Goal: Task Accomplishment & Management: Use online tool/utility

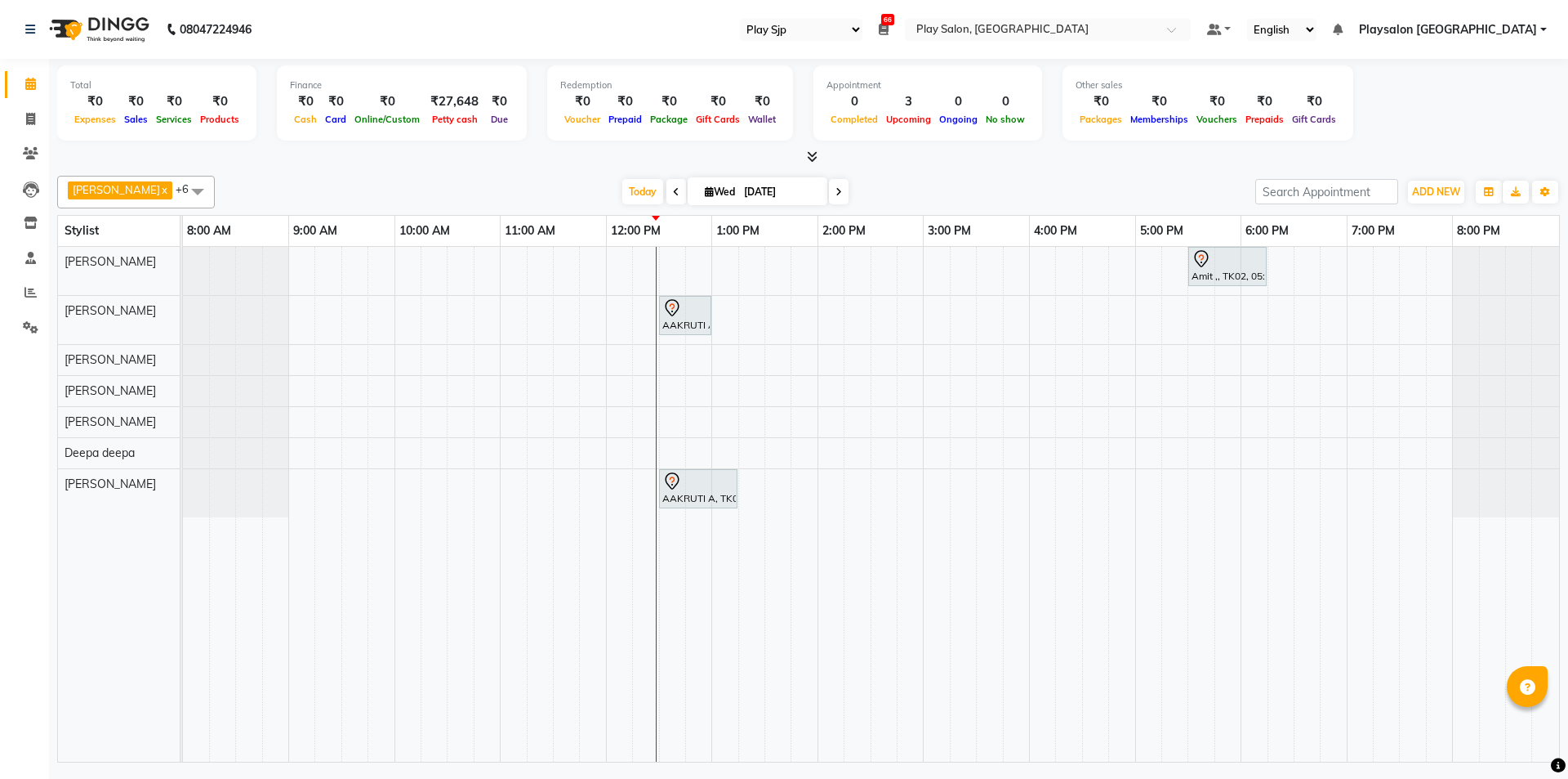
select select "94"
click at [673, 191] on icon at bounding box center [675, 192] width 7 height 9
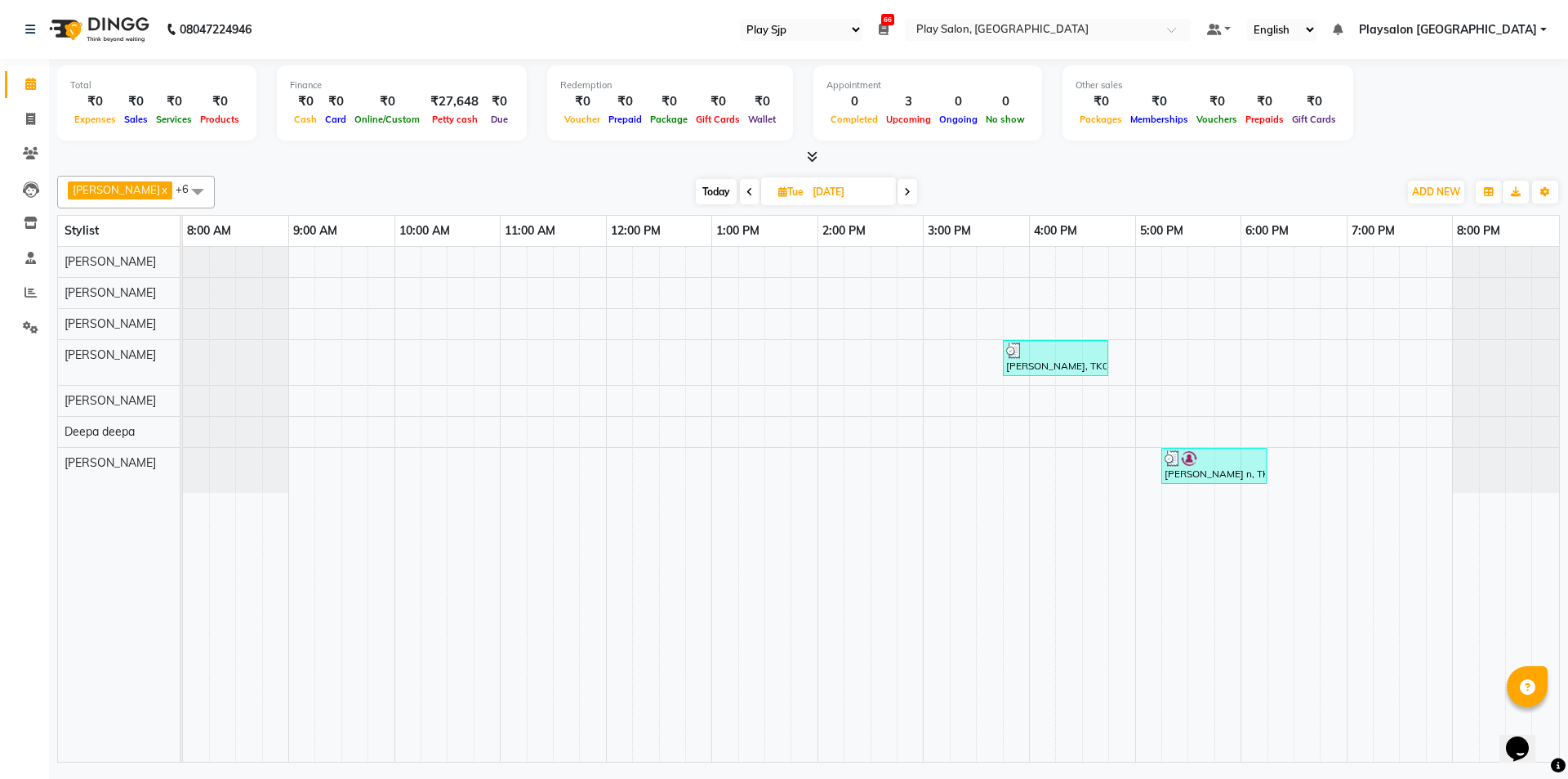
click at [1007, 147] on div "Total ₹0 Expenses ₹0 Sales ₹0 Services ₹0 Products Finance ₹0 Cash ₹0 Card ₹0 O…" at bounding box center [808, 112] width 1503 height 107
click at [719, 195] on span "Today" at bounding box center [716, 192] width 41 height 26
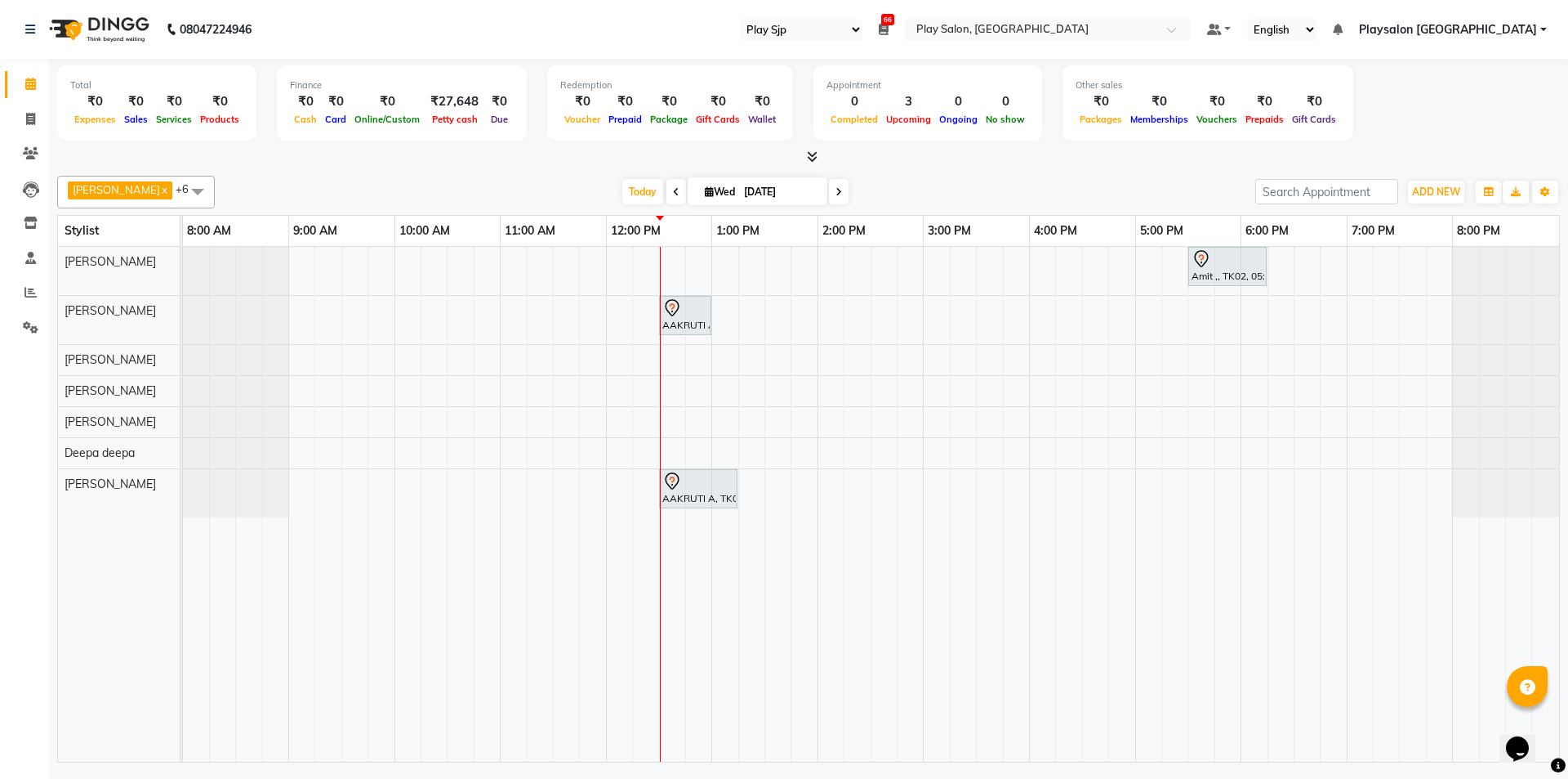
click at [452, 163] on div at bounding box center [808, 158] width 1503 height 17
click at [667, 184] on span at bounding box center [676, 192] width 20 height 26
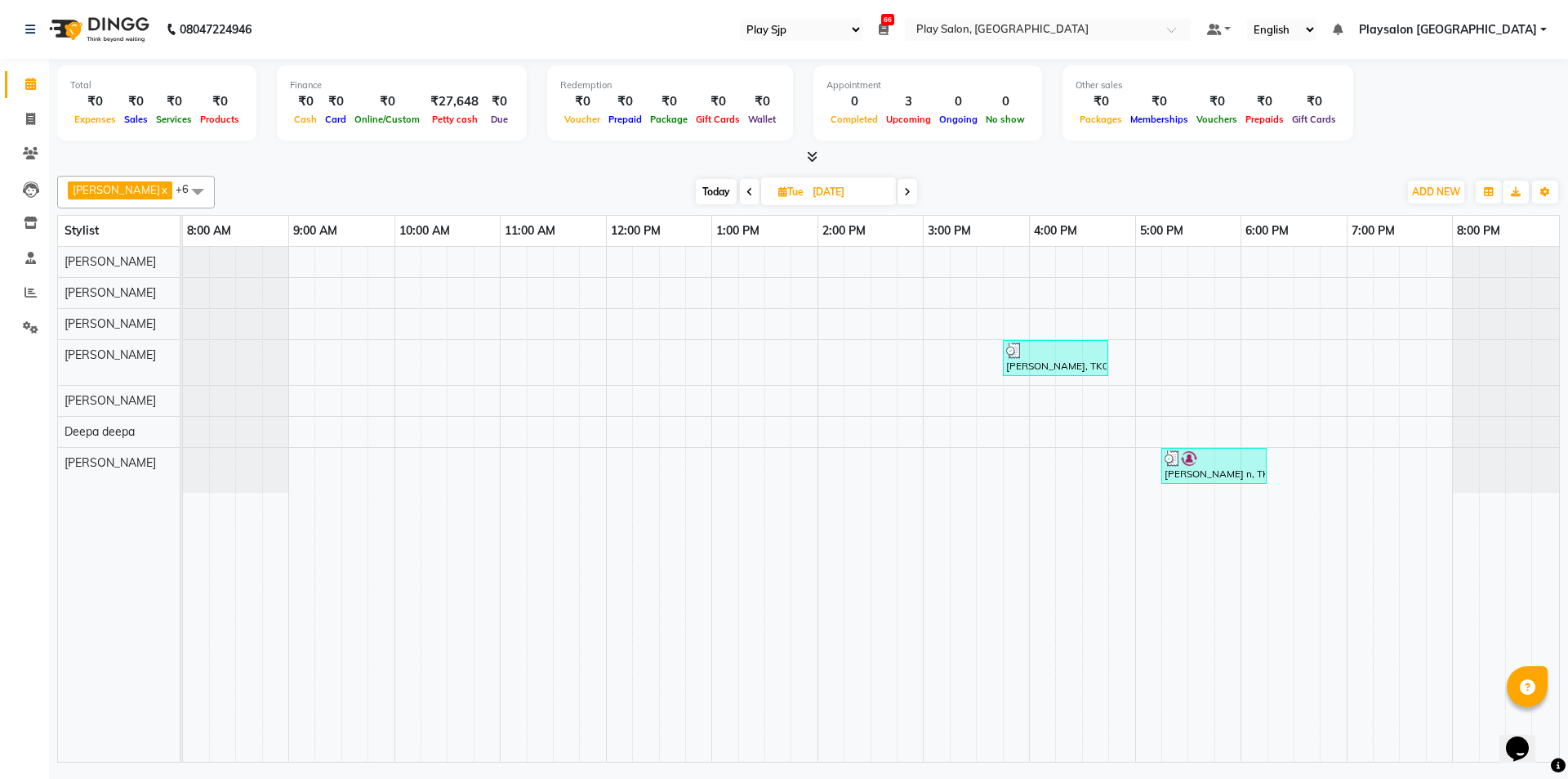
click at [741, 197] on span at bounding box center [749, 192] width 20 height 26
type input "[DATE]"
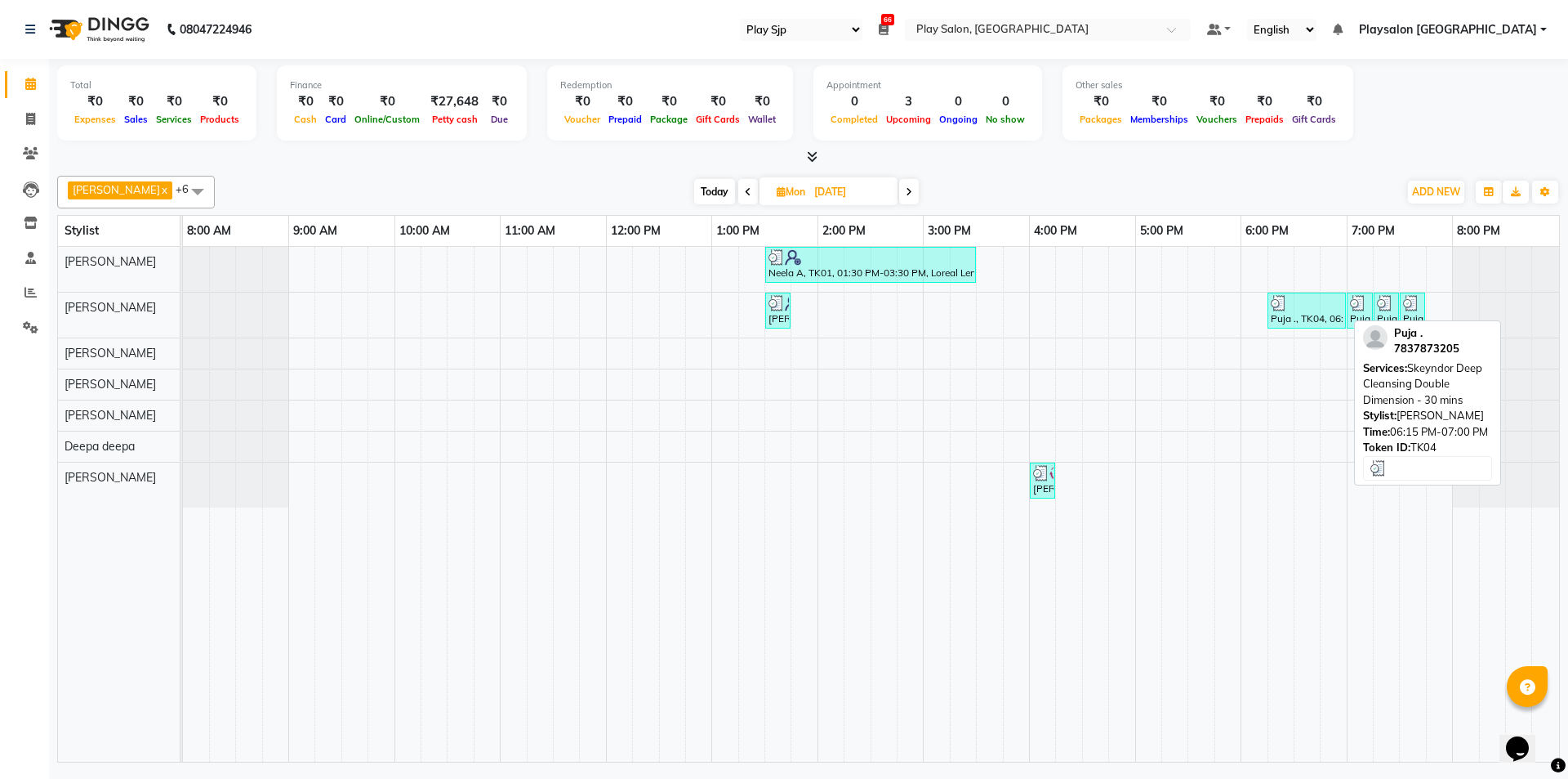
click at [1301, 306] on div at bounding box center [1307, 303] width 72 height 16
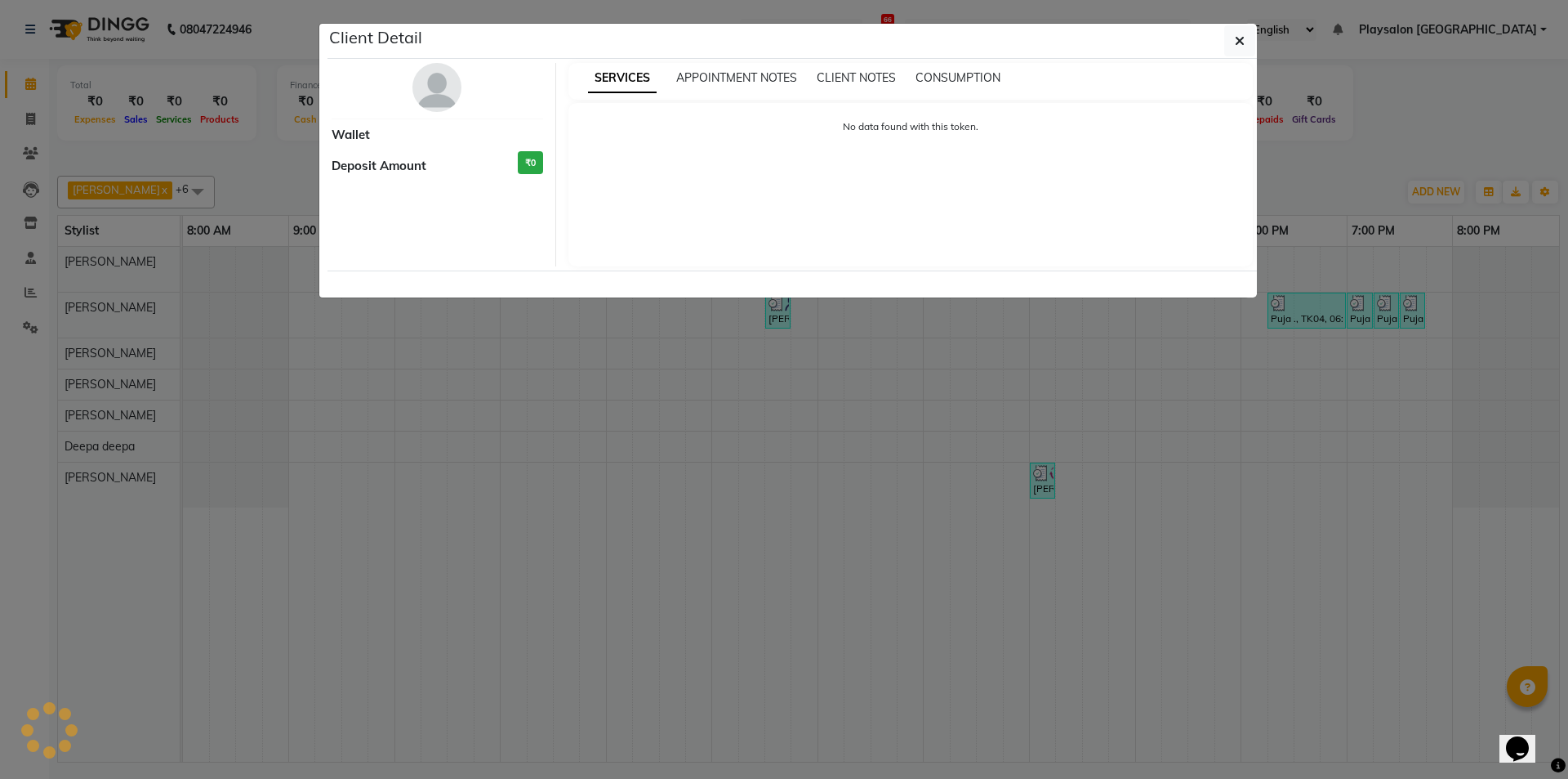
select select "3"
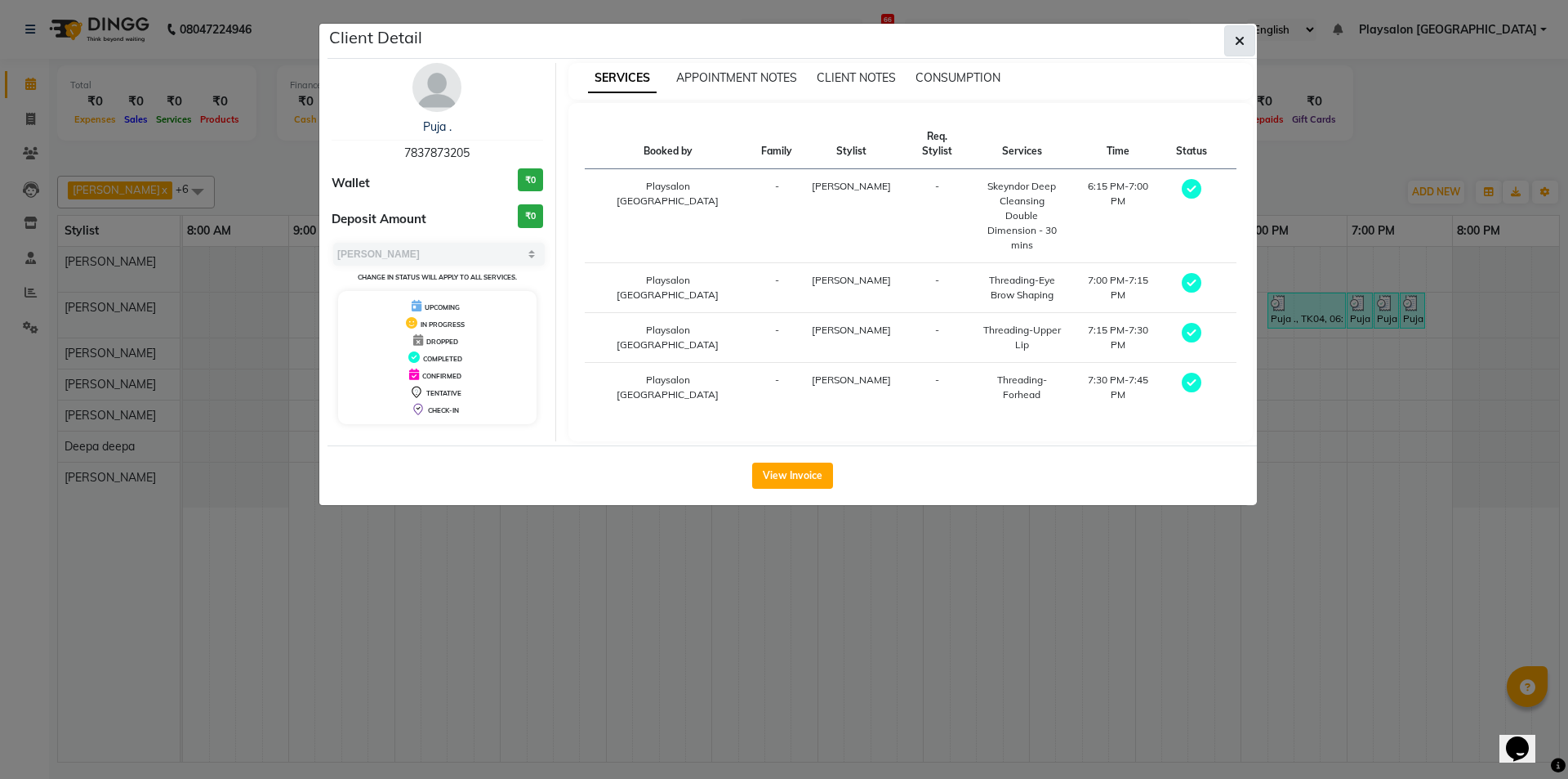
click at [1244, 45] on icon "button" at bounding box center [1240, 41] width 9 height 13
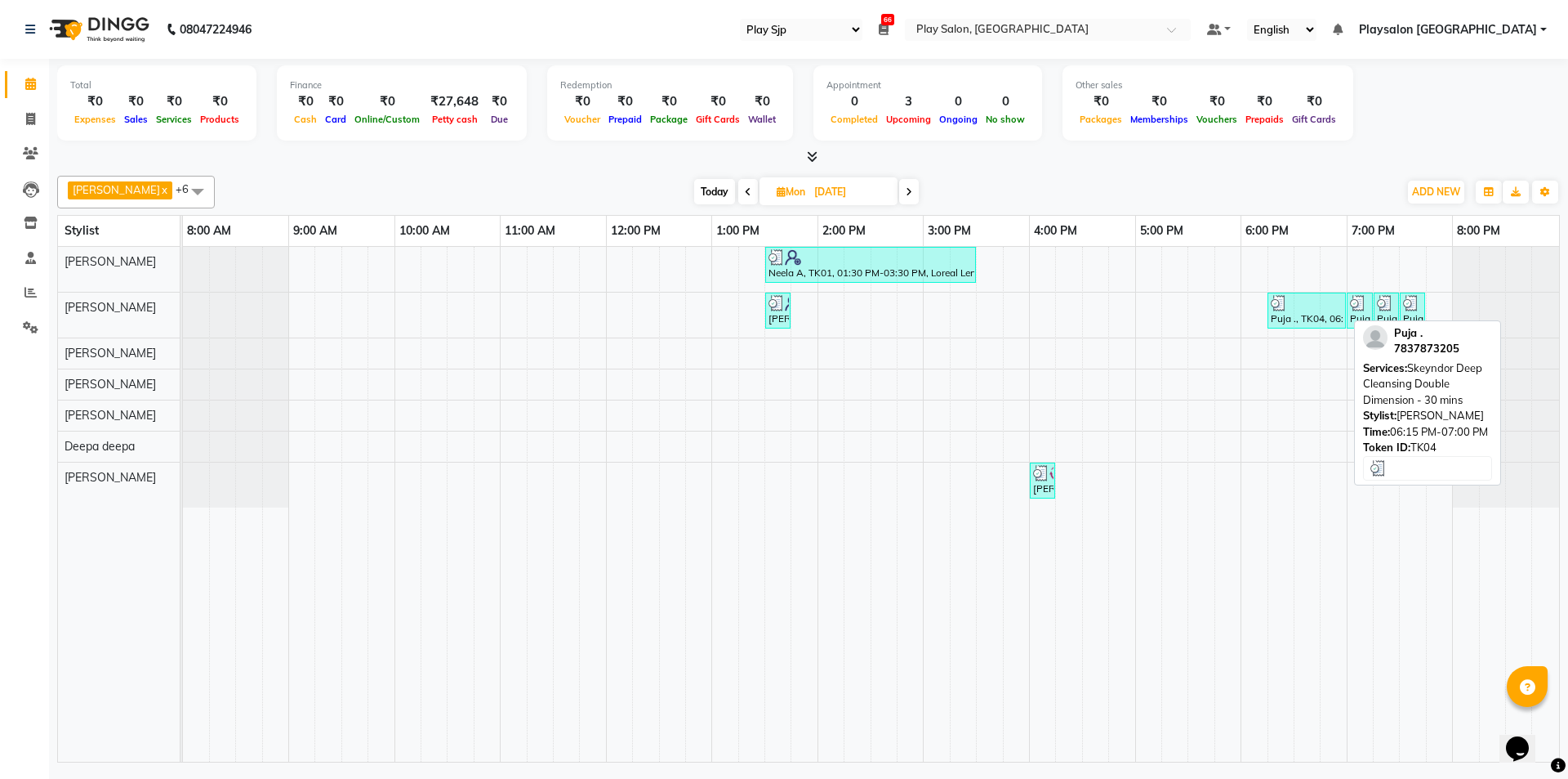
click at [1325, 311] on div "Puja ., TK04, 06:15 PM-07:00 PM, Skeyndor Deep Cleansing Double Dimension - 30 …" at bounding box center [1306, 310] width 75 height 31
select select "3"
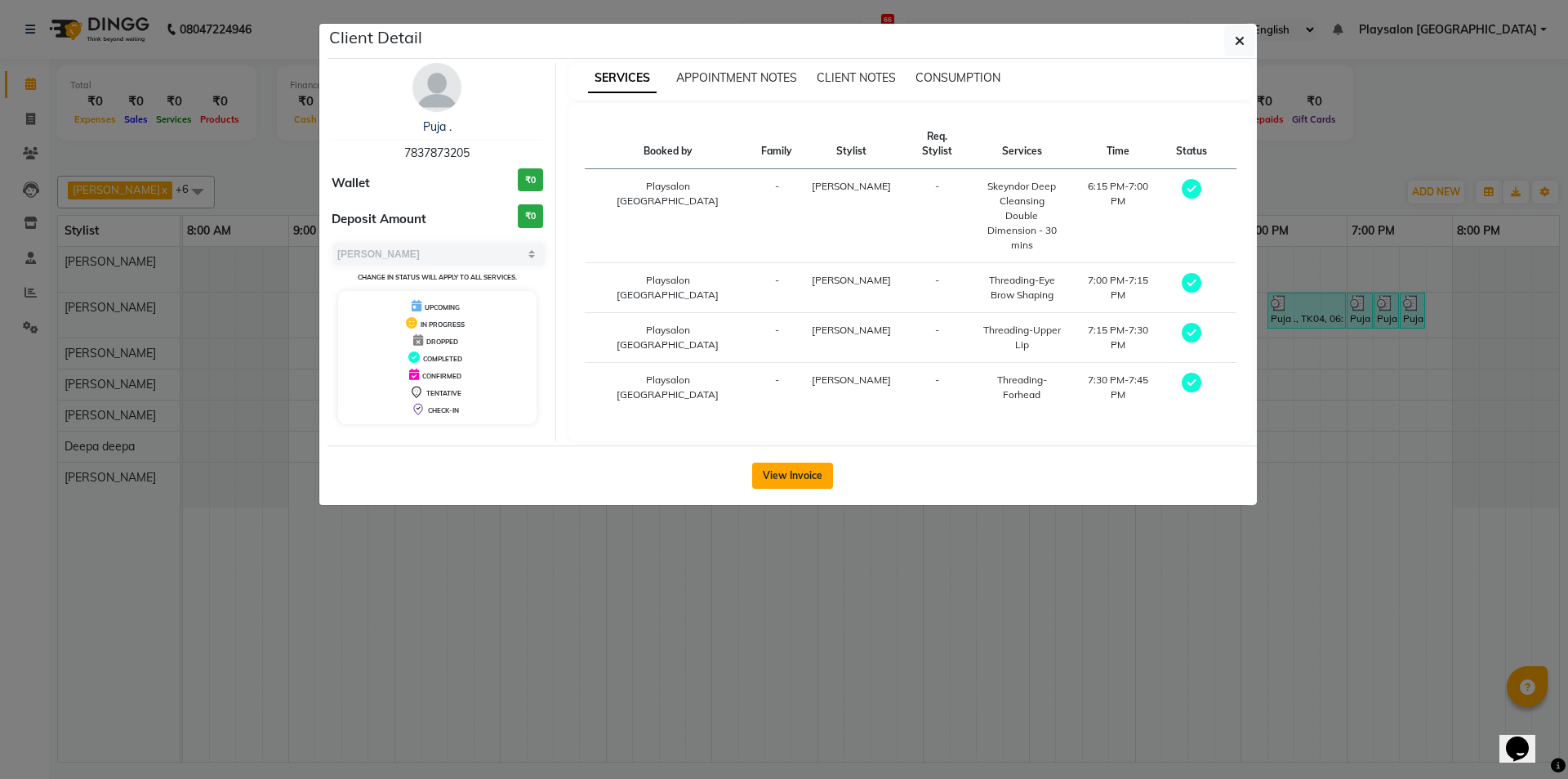
click at [769, 462] on button "View Invoice" at bounding box center [792, 475] width 81 height 27
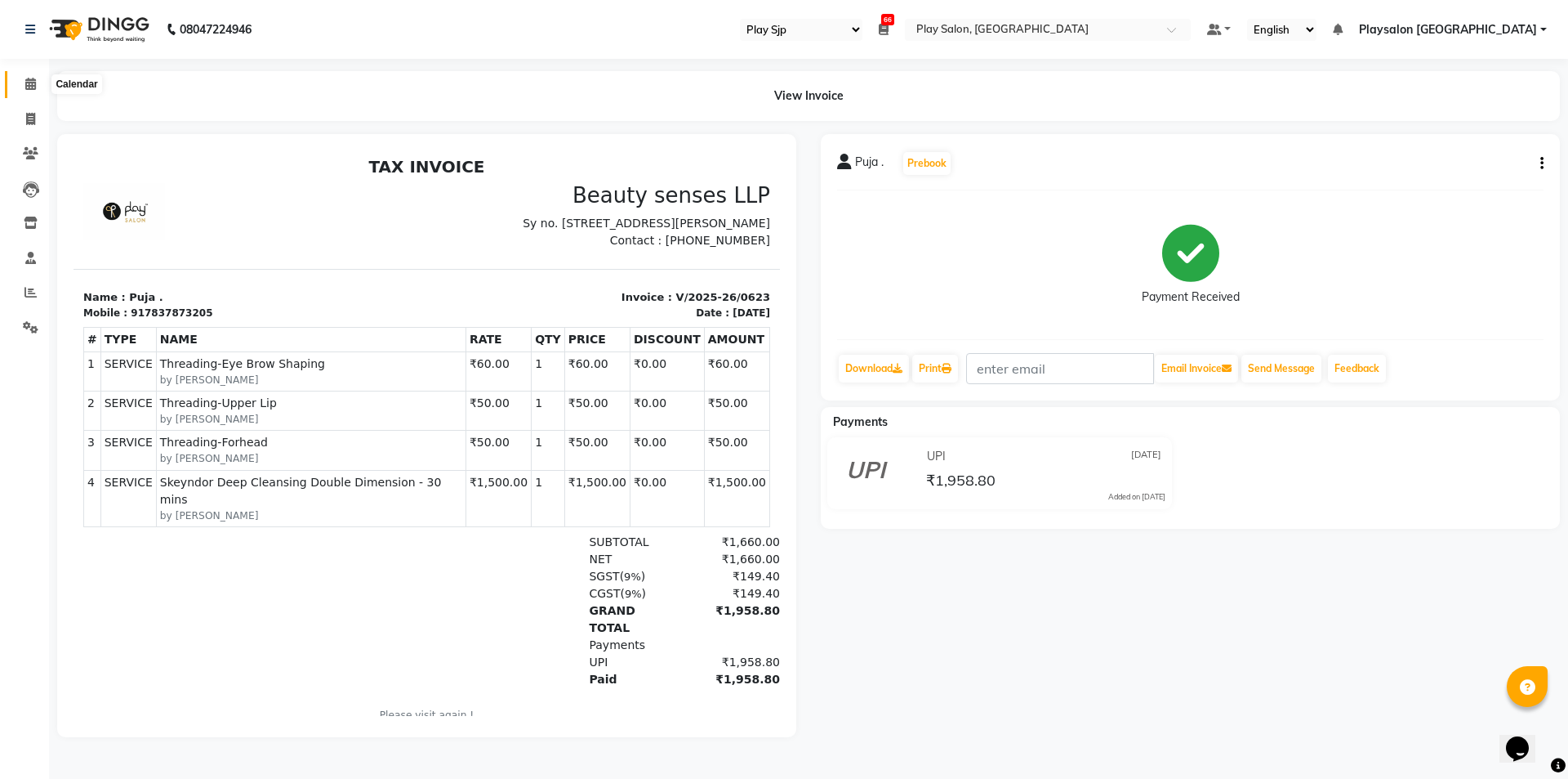
click at [21, 87] on span at bounding box center [30, 84] width 28 height 19
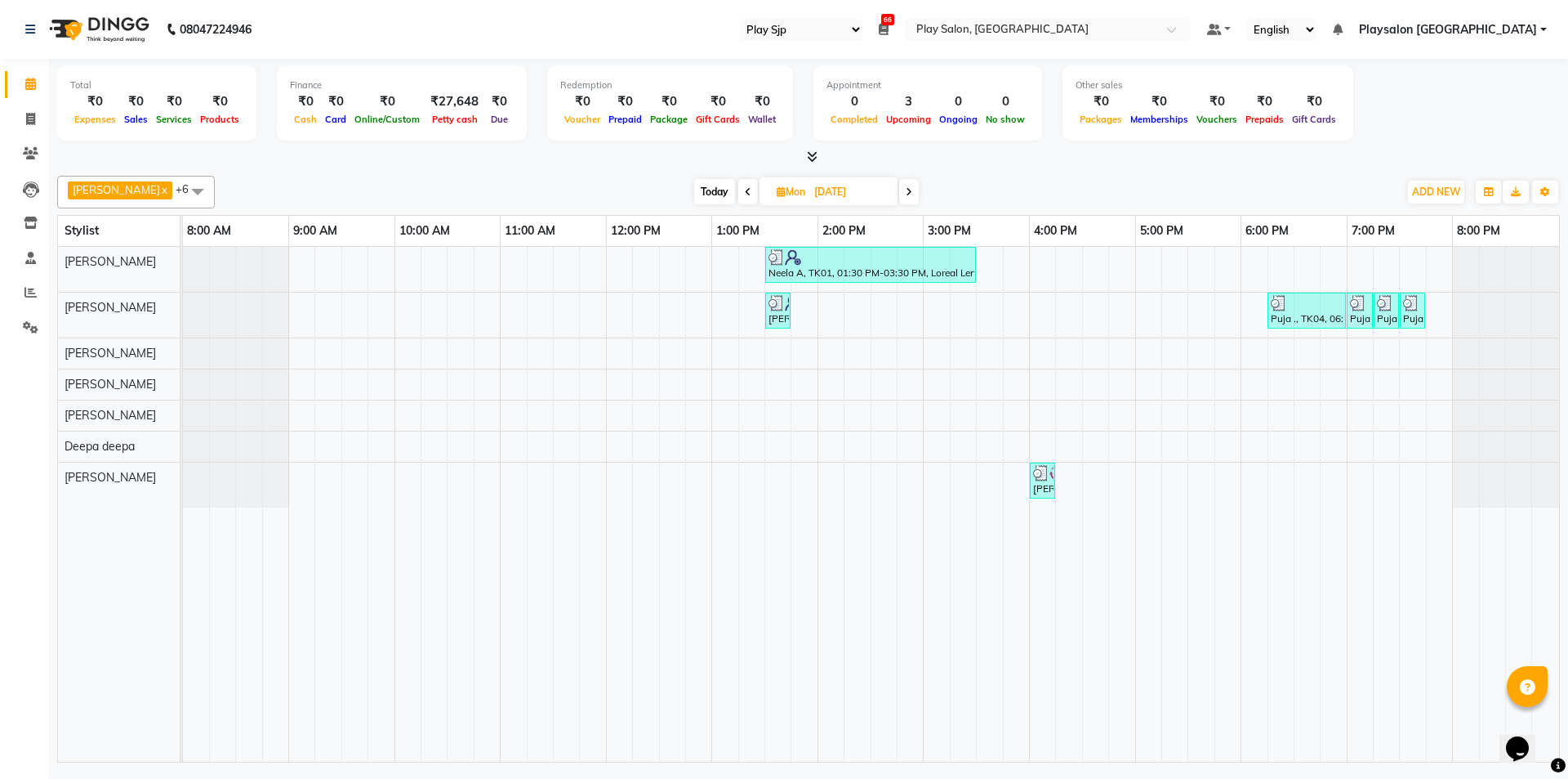
click at [705, 190] on span "Today" at bounding box center [714, 192] width 41 height 26
type input "[DATE]"
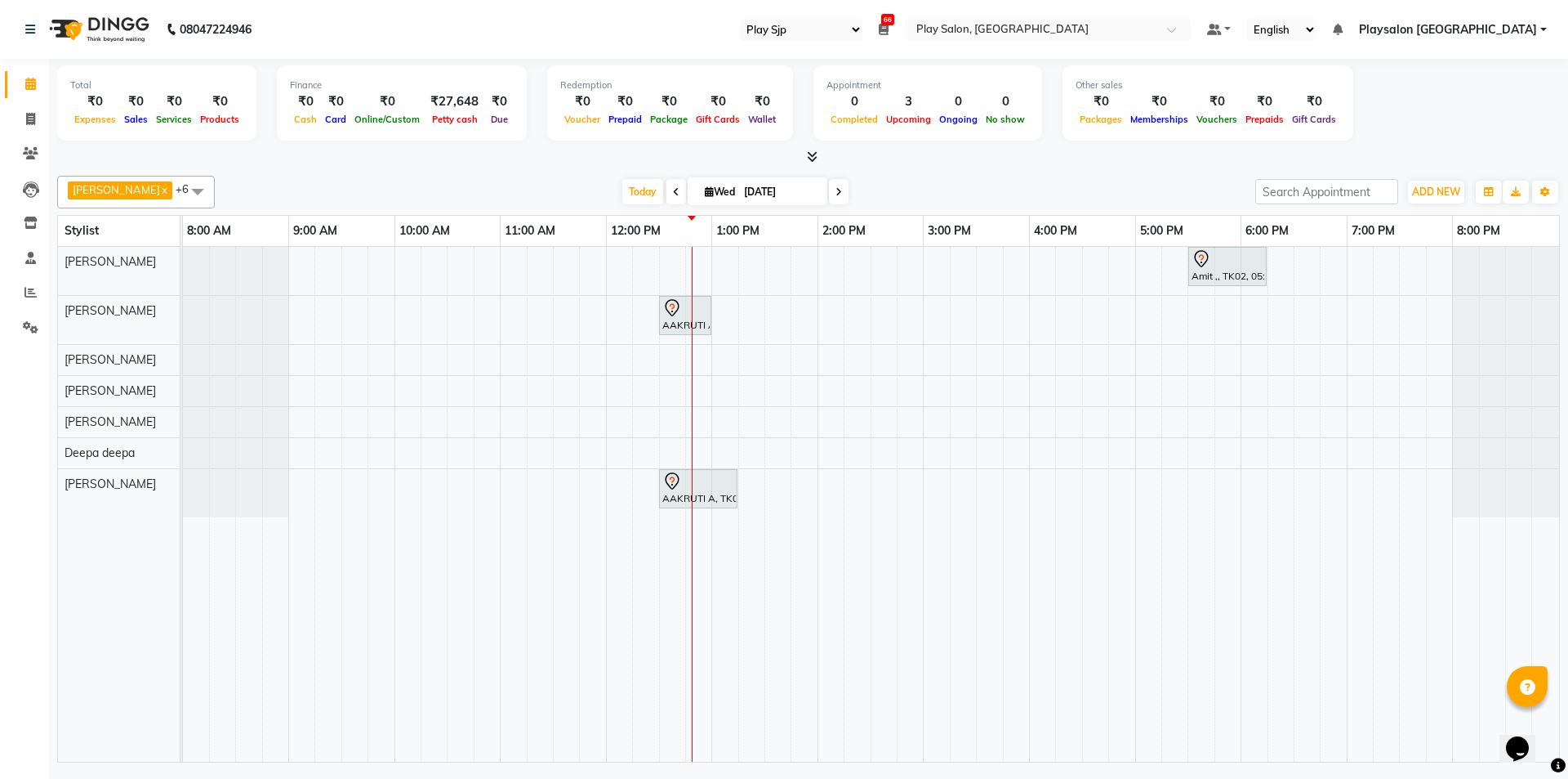
click at [516, 173] on div "[PERSON_NAME] x [PERSON_NAME] x [PERSON_NAME] Yimkhiung x [PERSON_NAME] x [PERS…" at bounding box center [808, 465] width 1503 height 593
